Goal: Transaction & Acquisition: Subscribe to service/newsletter

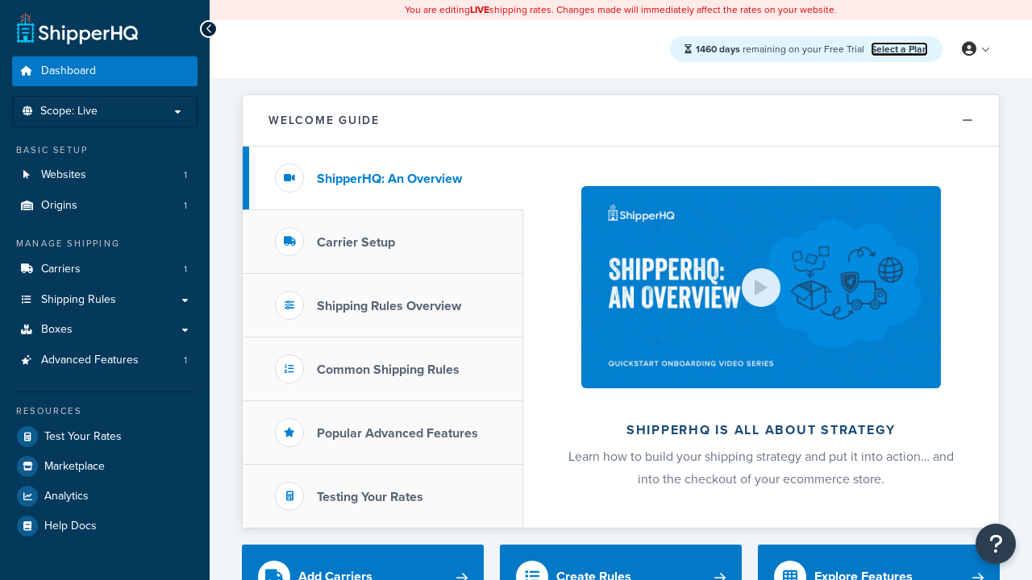
click at [899, 48] on link "Select a Plan" at bounding box center [898, 49] width 57 height 15
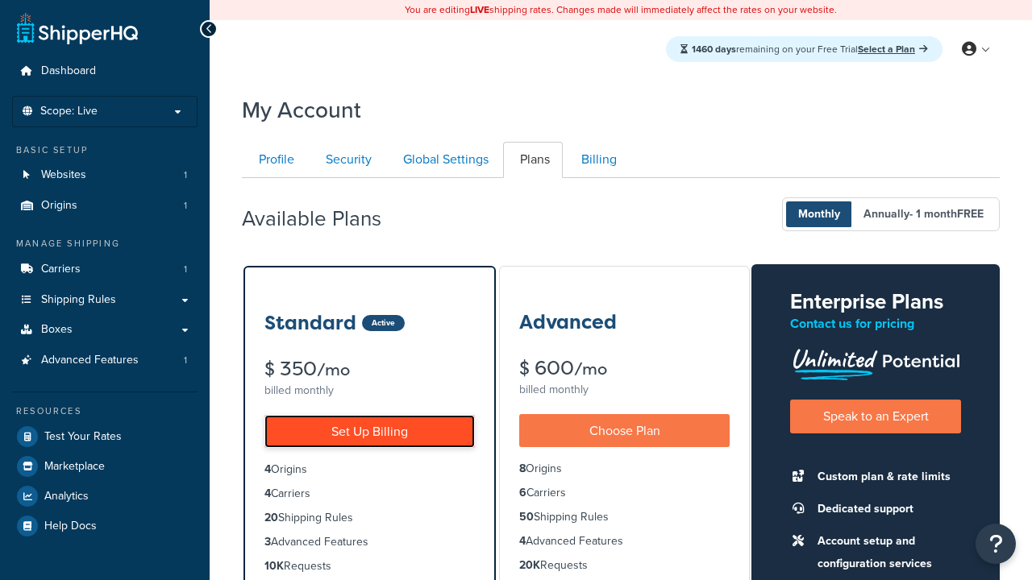
click at [369, 431] on link "Set Up Billing" at bounding box center [369, 431] width 210 height 33
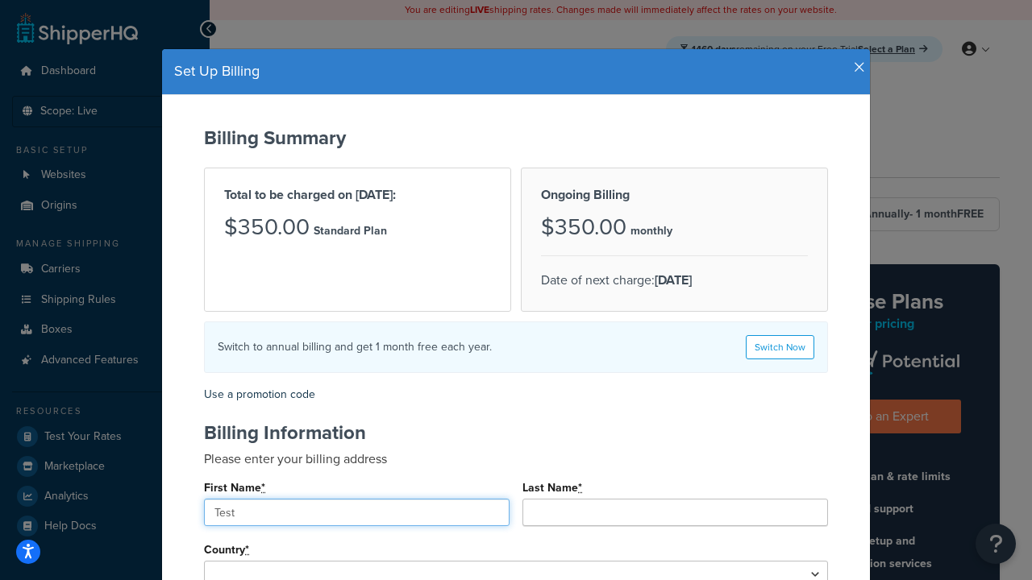
type input "Test"
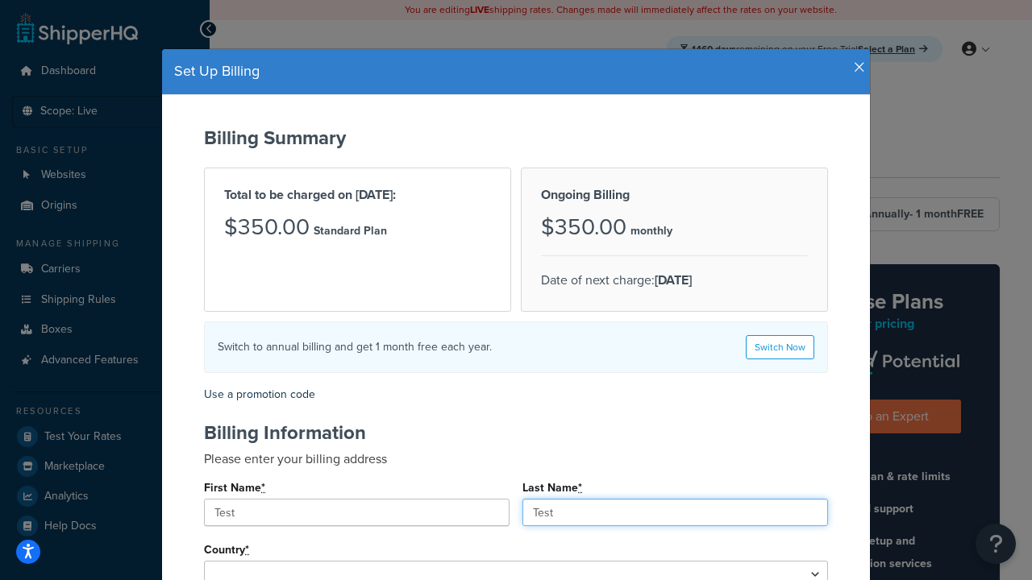
type input "Test"
type input "2209 Four Waters Loop"
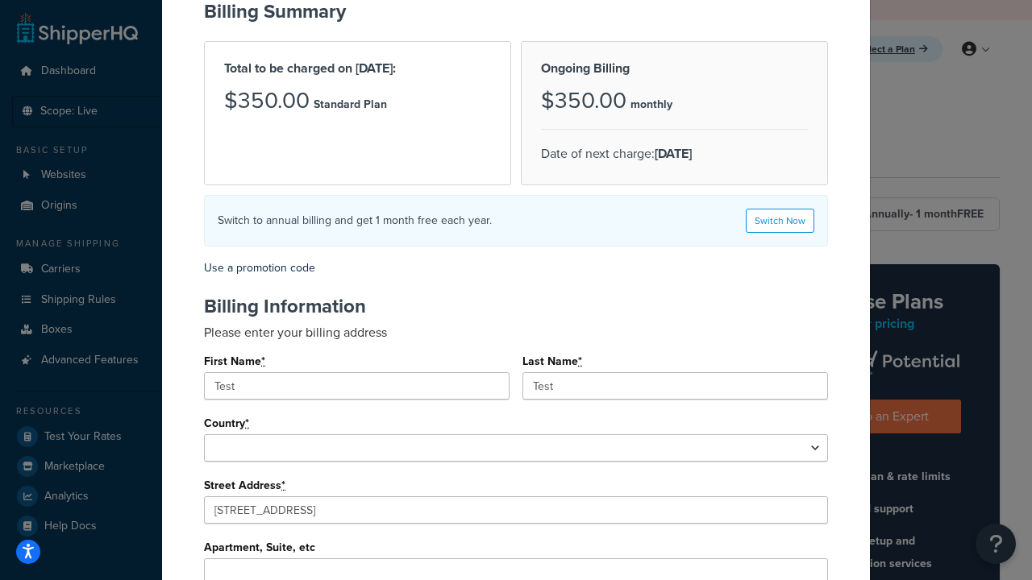
type input "Georgetown"
type input "78628"
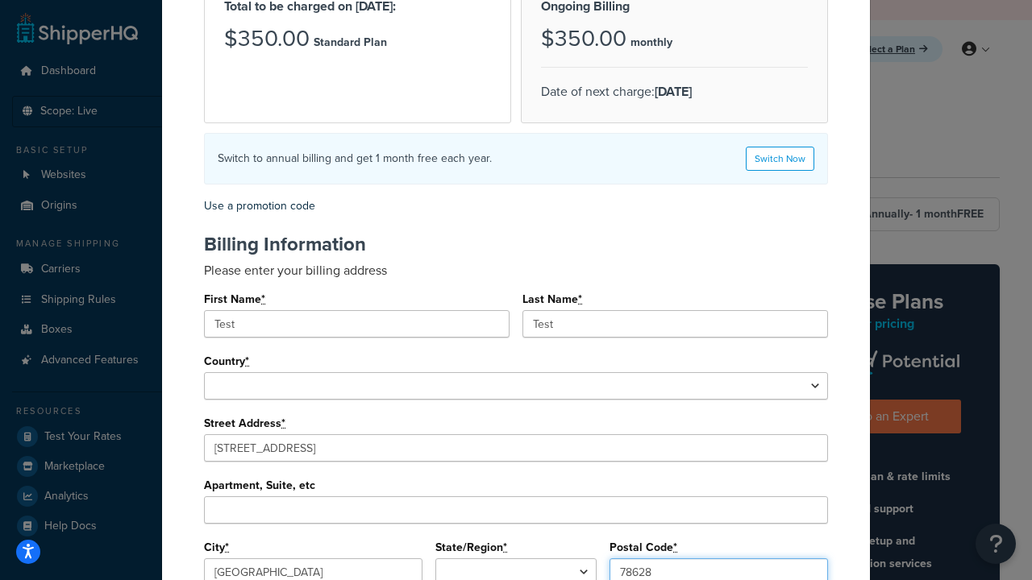
select select "1000"
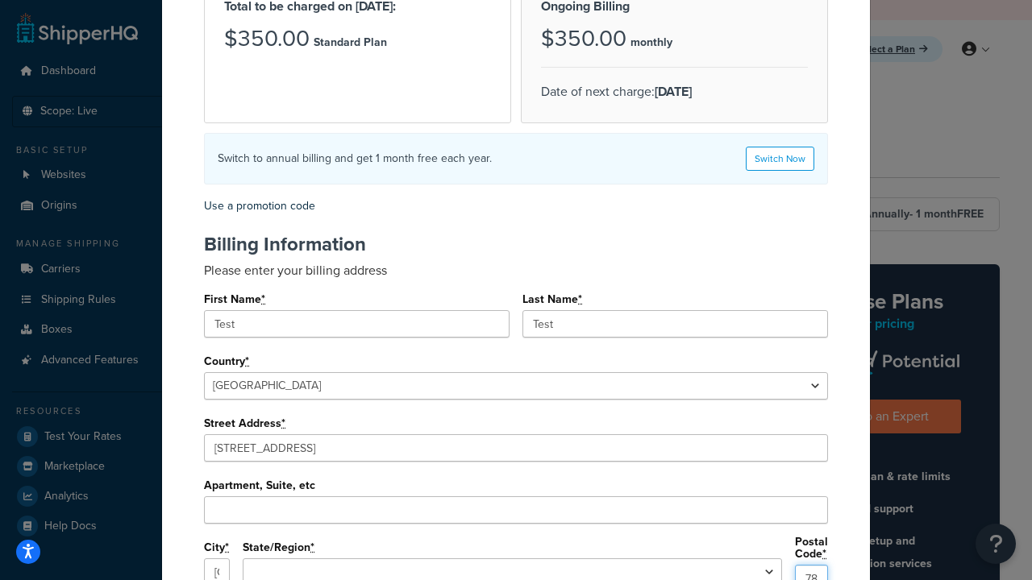
select select "TX"
type input "78628"
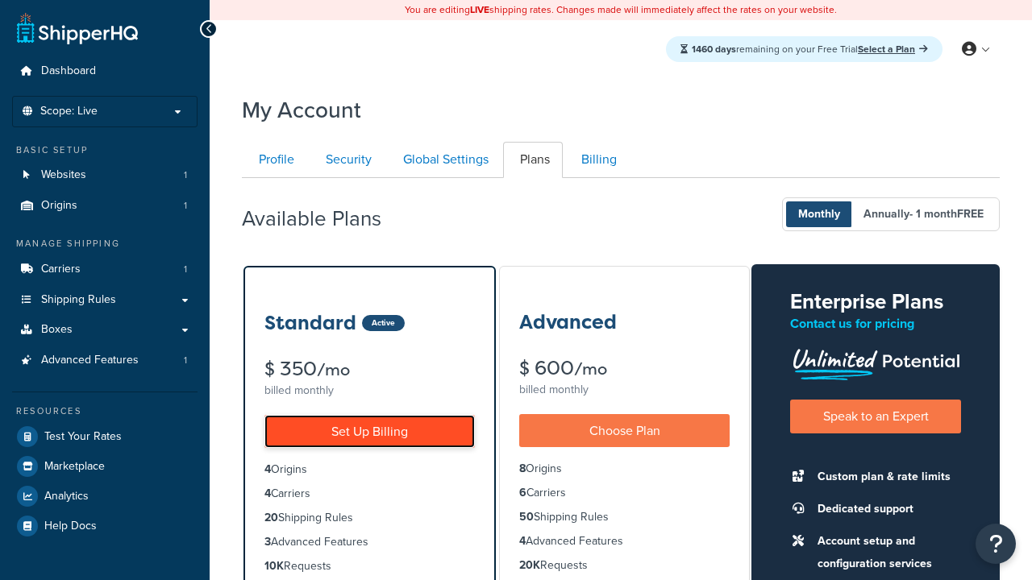
click at [369, 431] on link "Set Up Billing" at bounding box center [369, 431] width 210 height 33
